Goal: Find specific page/section: Find specific page/section

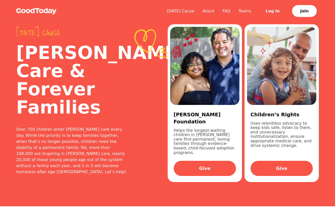
click at [274, 9] on link "Log In" at bounding box center [272, 11] width 31 height 12
click at [269, 9] on link "Log In" at bounding box center [272, 11] width 31 height 12
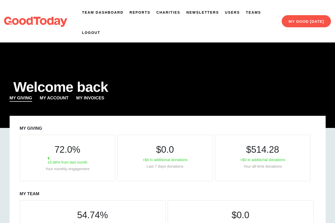
click at [112, 11] on link "Team Dashboard" at bounding box center [102, 12] width 41 height 5
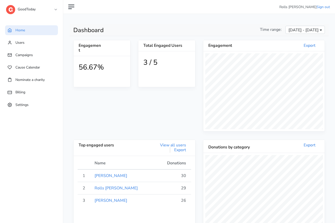
scroll to position [93, 121]
click at [22, 56] on span "Campaigns" at bounding box center [23, 55] width 17 height 5
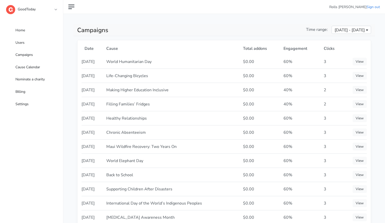
click at [54, 10] on link "GoodToday" at bounding box center [31, 8] width 51 height 9
click at [55, 9] on link "GoodToday" at bounding box center [31, 8] width 51 height 9
click at [56, 9] on link "GoodToday" at bounding box center [31, 8] width 51 height 9
click at [55, 8] on link "GoodToday" at bounding box center [31, 8] width 51 height 9
click at [57, 8] on div "GoodToday 1 1SE a alma B BCG B BeanieSpace B Blackthorn.io B Bollin C Chariot C…" at bounding box center [36, 10] width 61 height 20
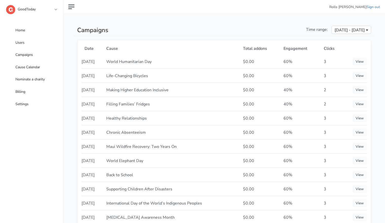
click at [55, 9] on link "GoodToday" at bounding box center [31, 8] width 51 height 9
click at [32, 10] on link "GoodToday" at bounding box center [31, 8] width 51 height 9
click at [56, 9] on link "GoodToday" at bounding box center [31, 8] width 51 height 9
click at [55, 10] on link "GoodToday" at bounding box center [31, 8] width 51 height 9
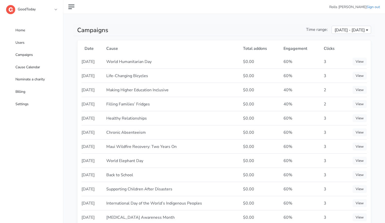
click at [56, 11] on link "GoodToday" at bounding box center [31, 8] width 51 height 9
click at [56, 9] on link "GoodToday" at bounding box center [31, 8] width 51 height 9
click at [54, 9] on link "GoodToday" at bounding box center [31, 8] width 51 height 9
click at [38, 8] on link "GoodToday" at bounding box center [31, 8] width 51 height 9
click at [55, 8] on link "GoodToday" at bounding box center [31, 8] width 51 height 9
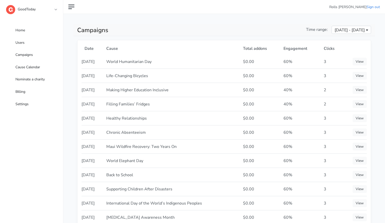
click at [55, 9] on link "GoodToday" at bounding box center [31, 8] width 51 height 9
click at [22, 29] on span "Home" at bounding box center [20, 30] width 10 height 5
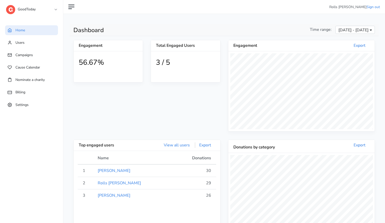
scroll to position [93, 146]
click at [56, 8] on link "GoodToday" at bounding box center [31, 8] width 51 height 9
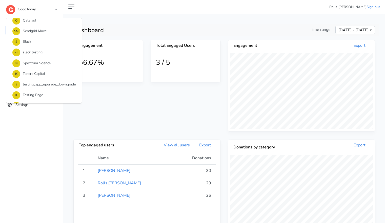
scroll to position [409, 0]
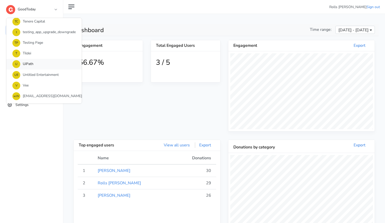
click at [33, 63] on link "U UiPath" at bounding box center [43, 64] width 75 height 11
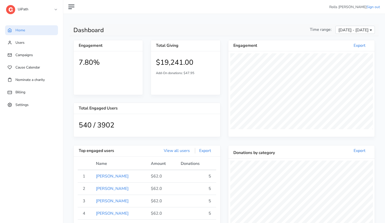
scroll to position [93, 146]
click at [25, 57] on span "Campaigns" at bounding box center [23, 55] width 17 height 5
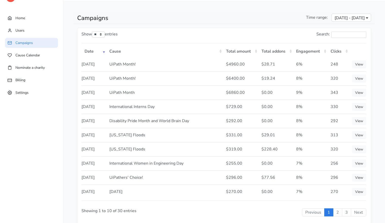
scroll to position [11, 0]
click at [360, 111] on link "View" at bounding box center [359, 108] width 14 height 8
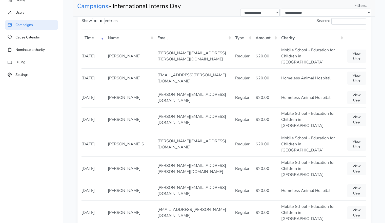
scroll to position [31, 0]
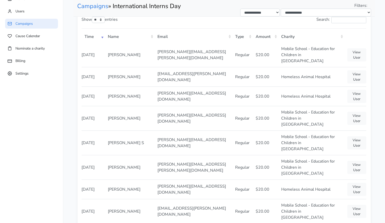
click at [36, 26] on link "Campaigns" at bounding box center [31, 24] width 53 height 10
